Goal: Information Seeking & Learning: Learn about a topic

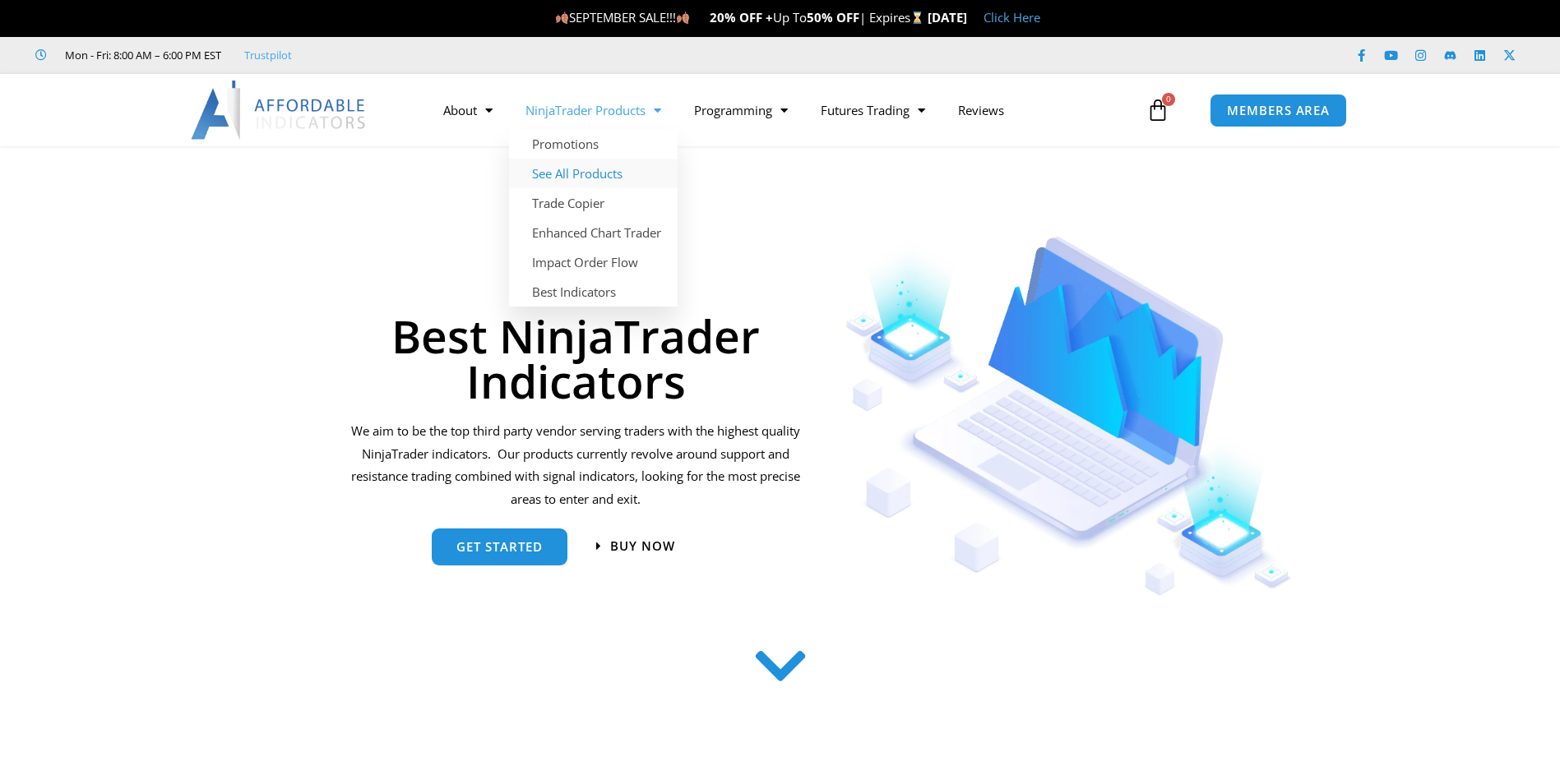
click at [582, 171] on link "See All Products" at bounding box center [593, 173] width 169 height 30
